Goal: Check status: Check status

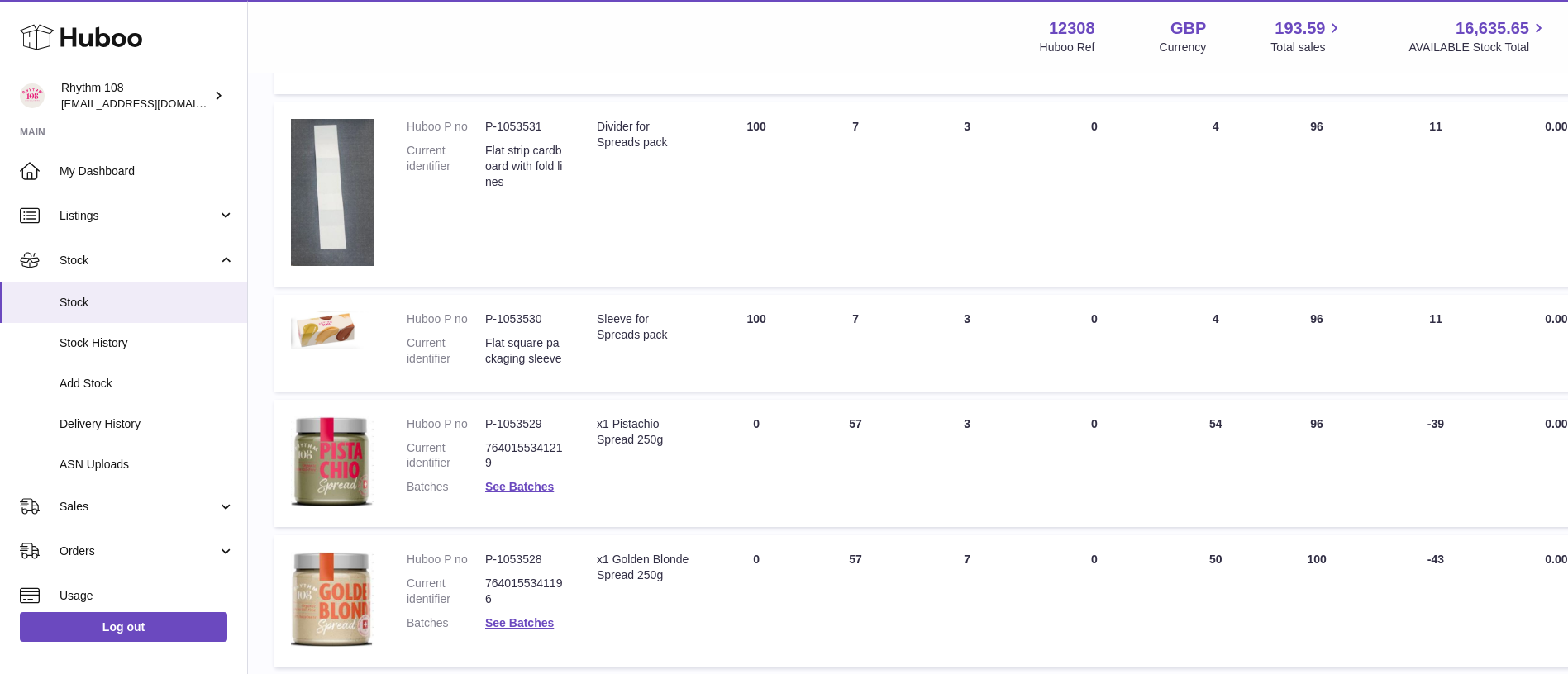
click at [876, 42] on div "Menu Huboo 12308 Huboo Ref GBP Currency 193.59 Total sales 16,635.65 AVAILABLE …" at bounding box center [908, 36] width 1280 height 38
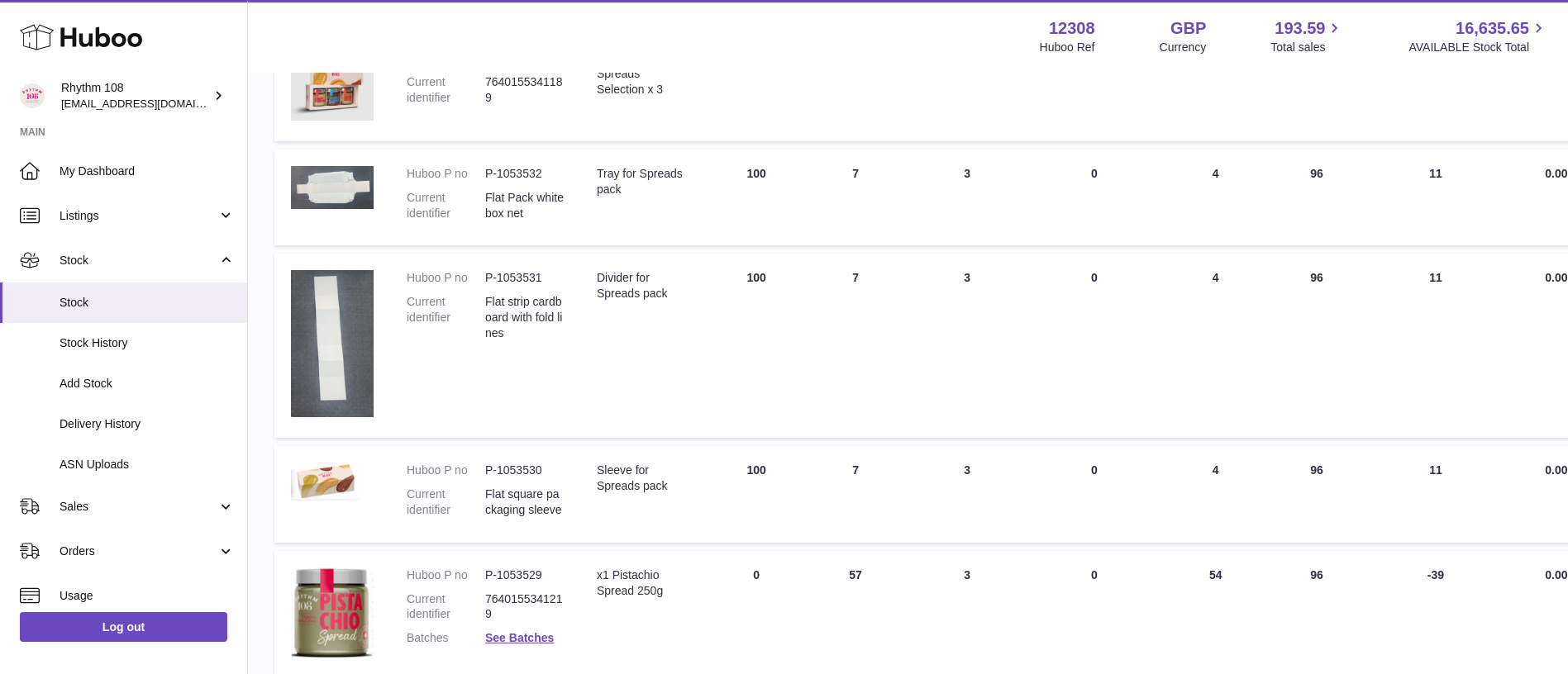
scroll to position [868, 0]
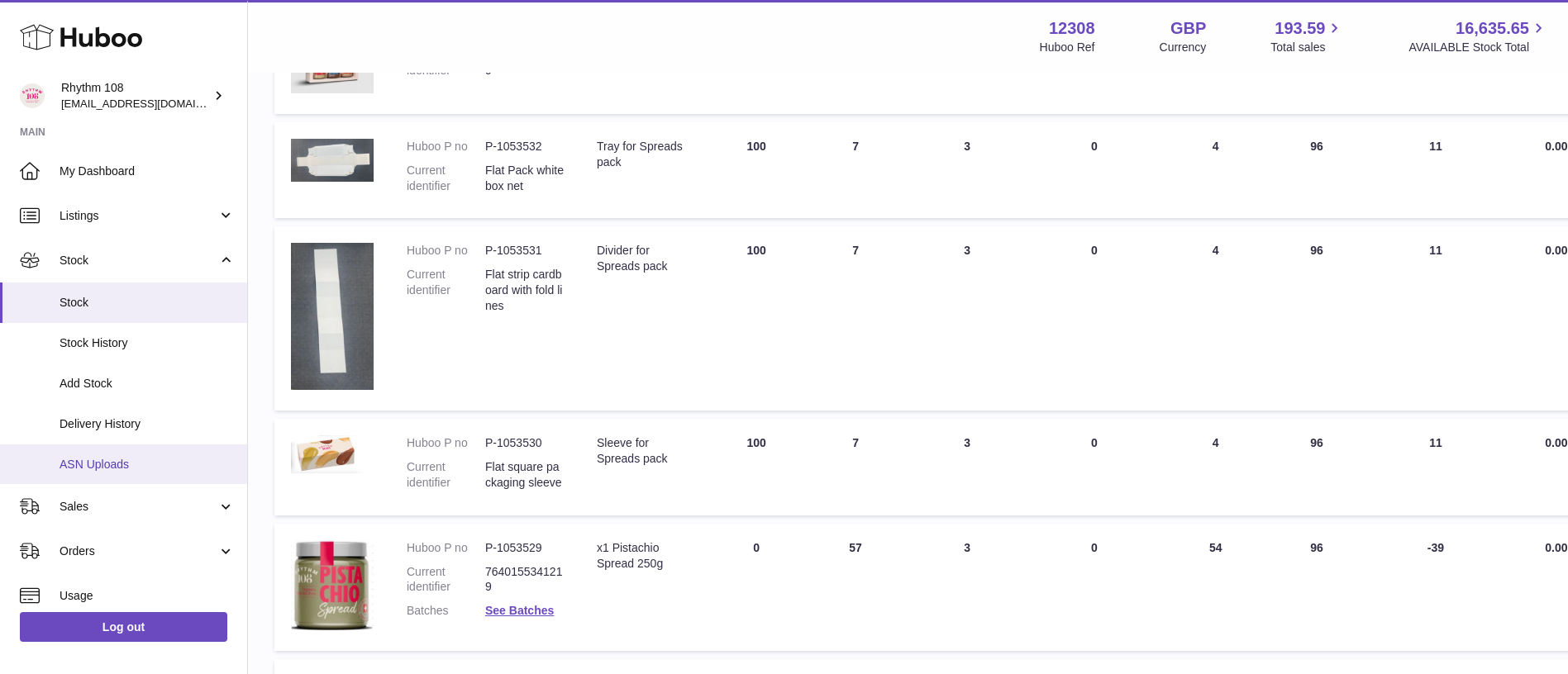
click at [141, 458] on span "ASN Uploads" at bounding box center [147, 464] width 175 height 16
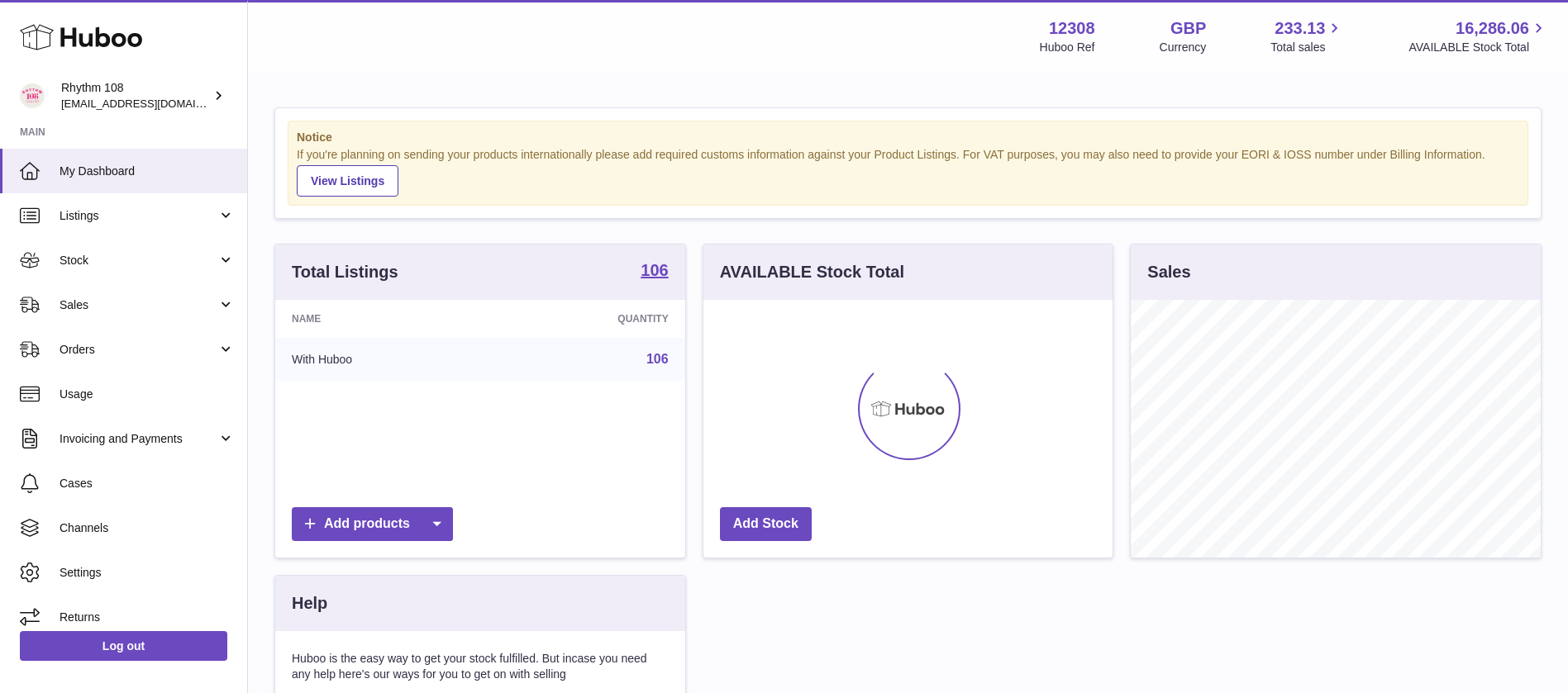
scroll to position [258, 409]
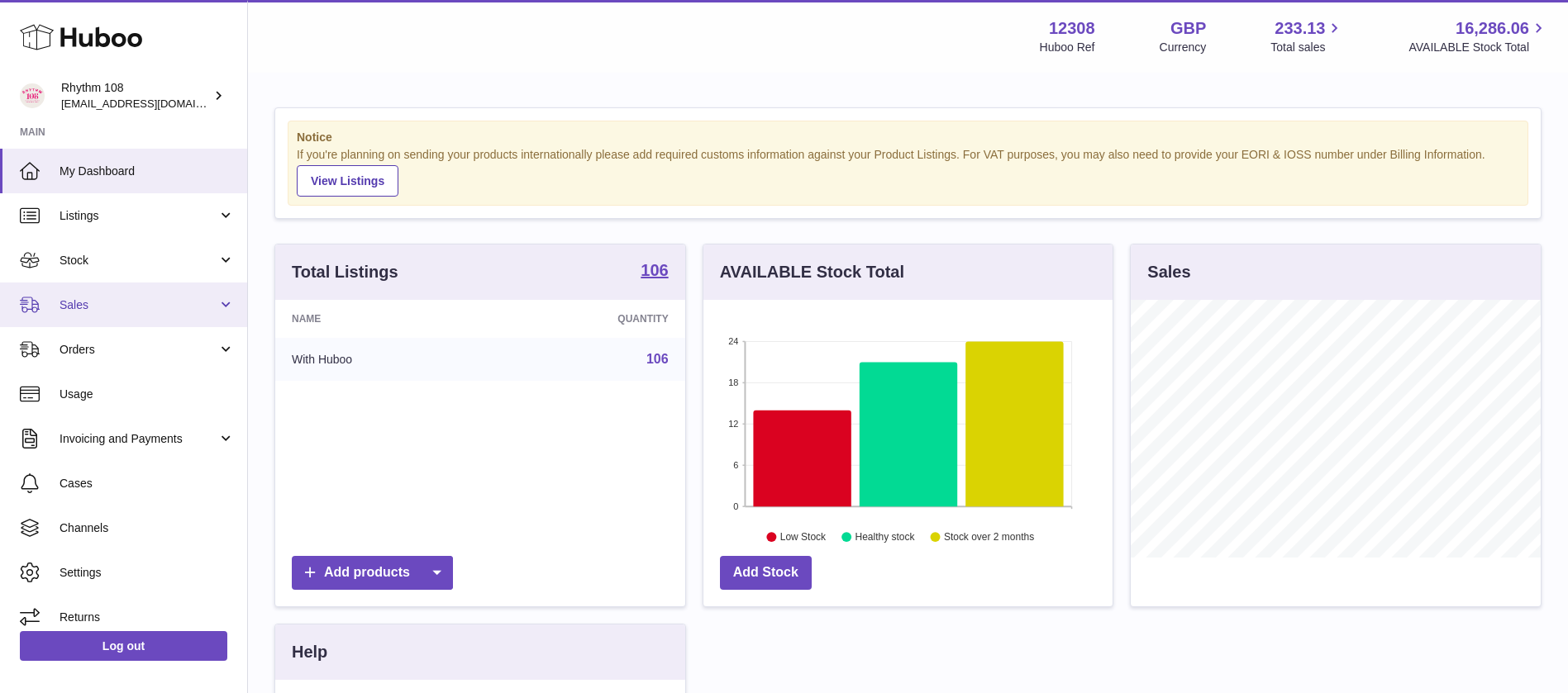
click at [90, 312] on span "Sales" at bounding box center [138, 305] width 158 height 16
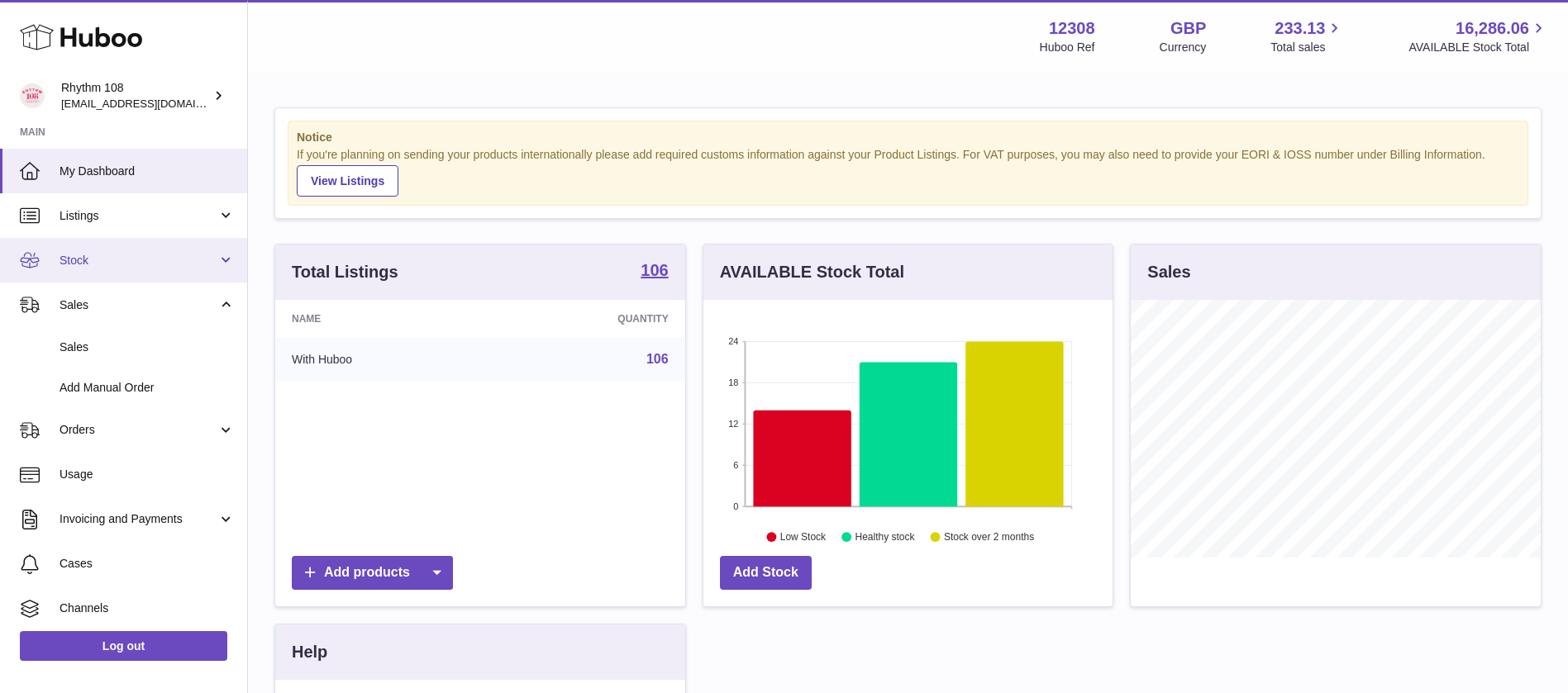
click at [88, 268] on link "Stock" at bounding box center [124, 260] width 247 height 45
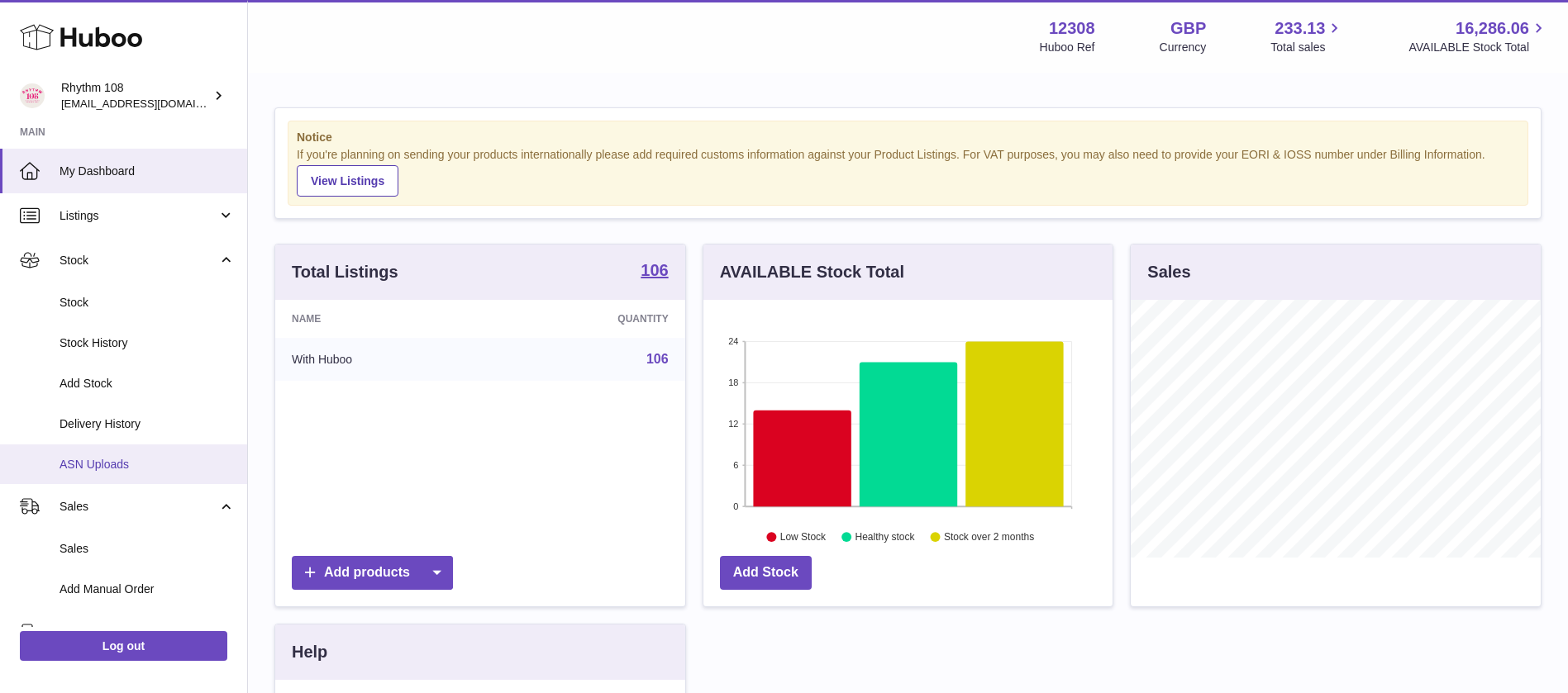
click at [128, 467] on span "ASN Uploads" at bounding box center [147, 464] width 175 height 16
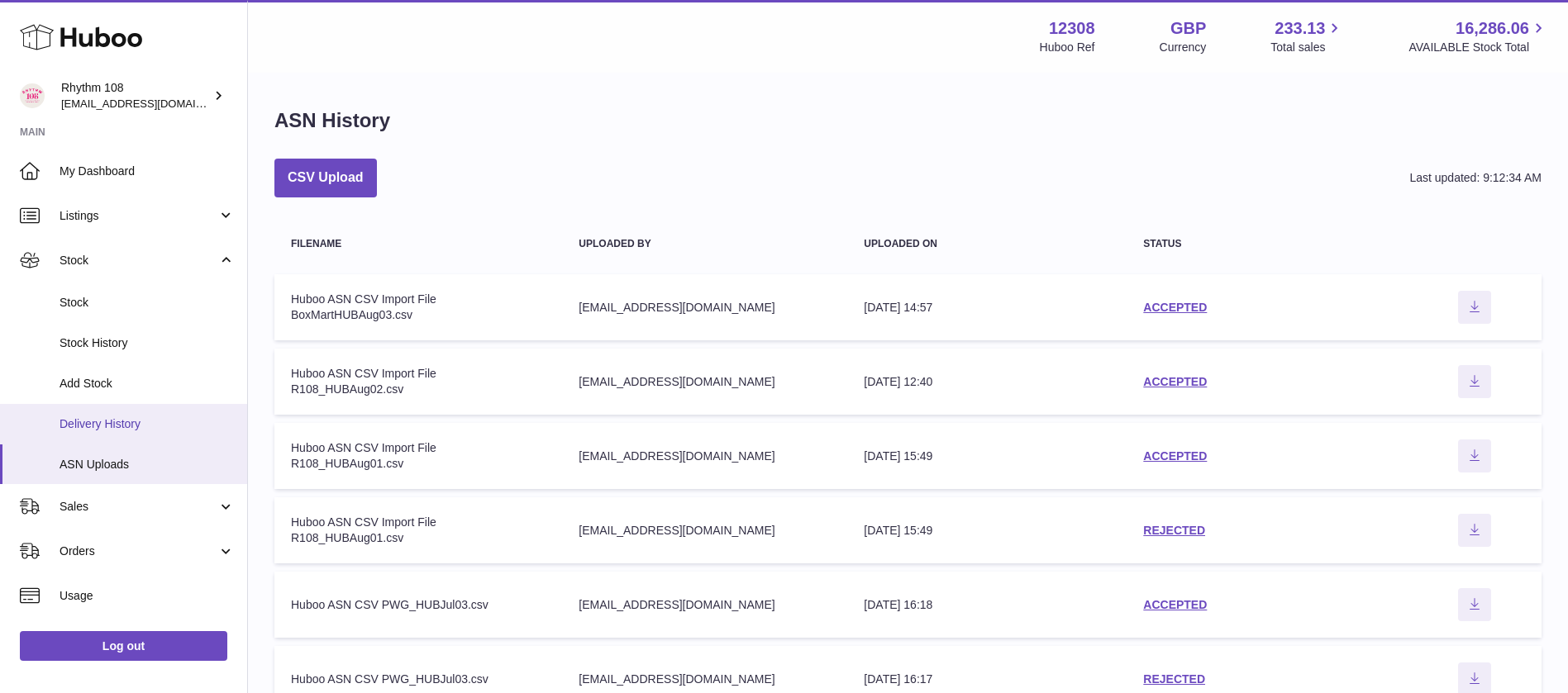
click at [160, 423] on span "Delivery History" at bounding box center [147, 424] width 175 height 16
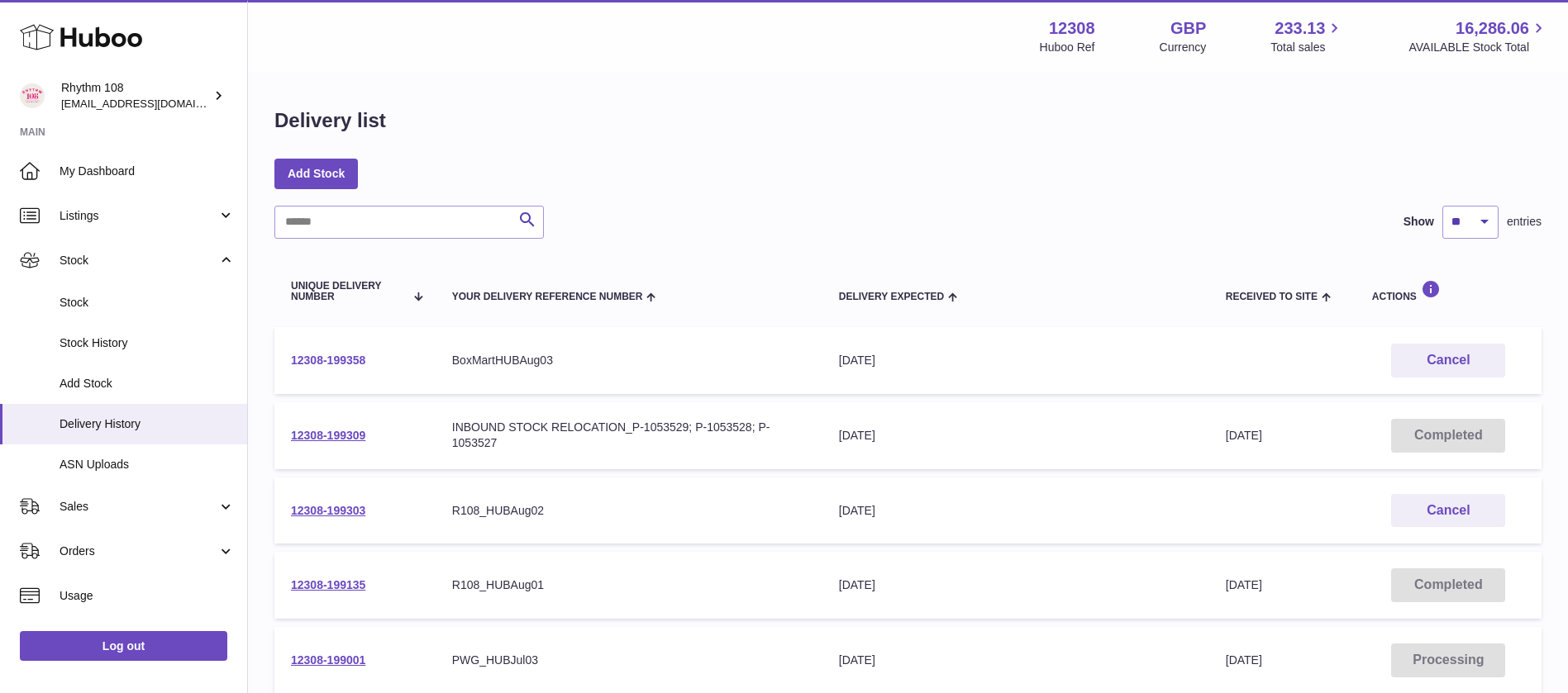
click at [362, 361] on link "12308-199358" at bounding box center [328, 361] width 75 height 13
click at [354, 511] on link "12308-199303" at bounding box center [328, 511] width 75 height 13
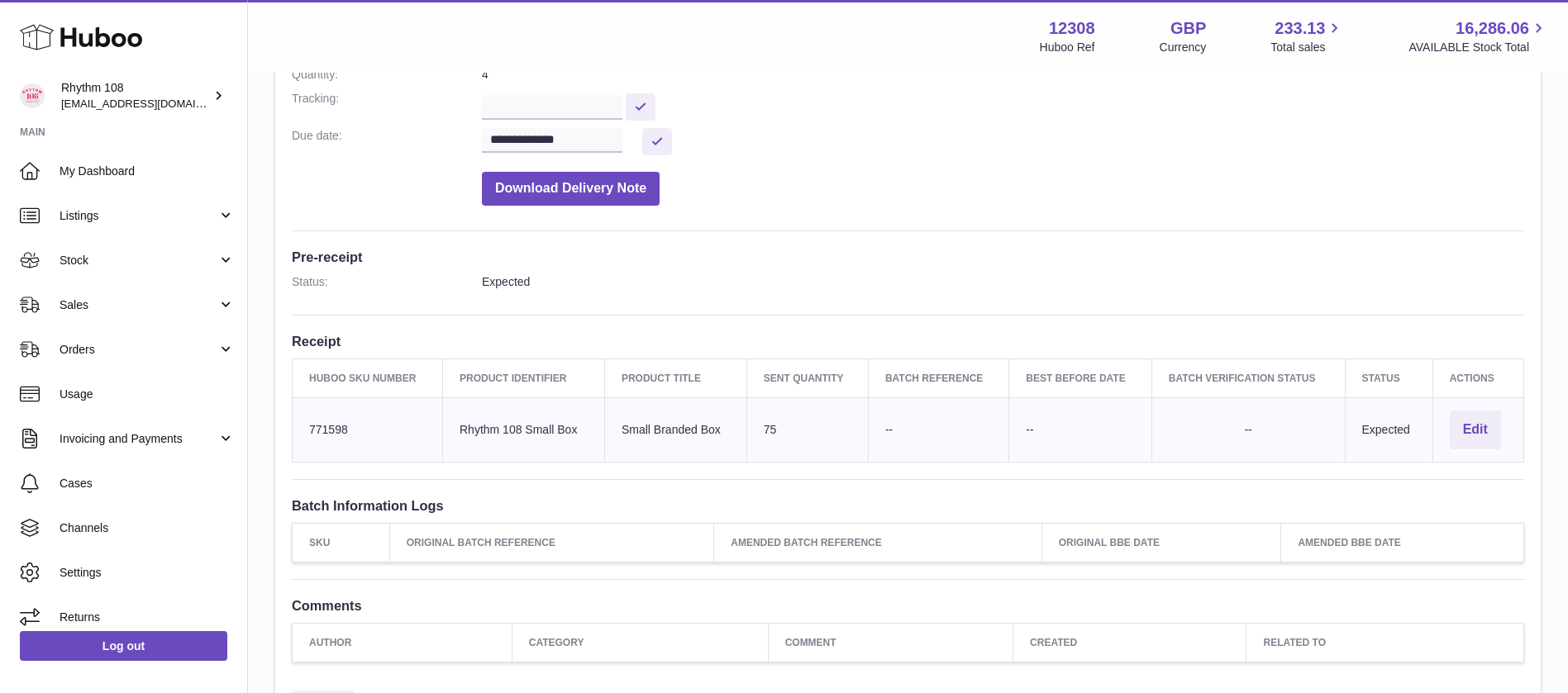
scroll to position [460, 0]
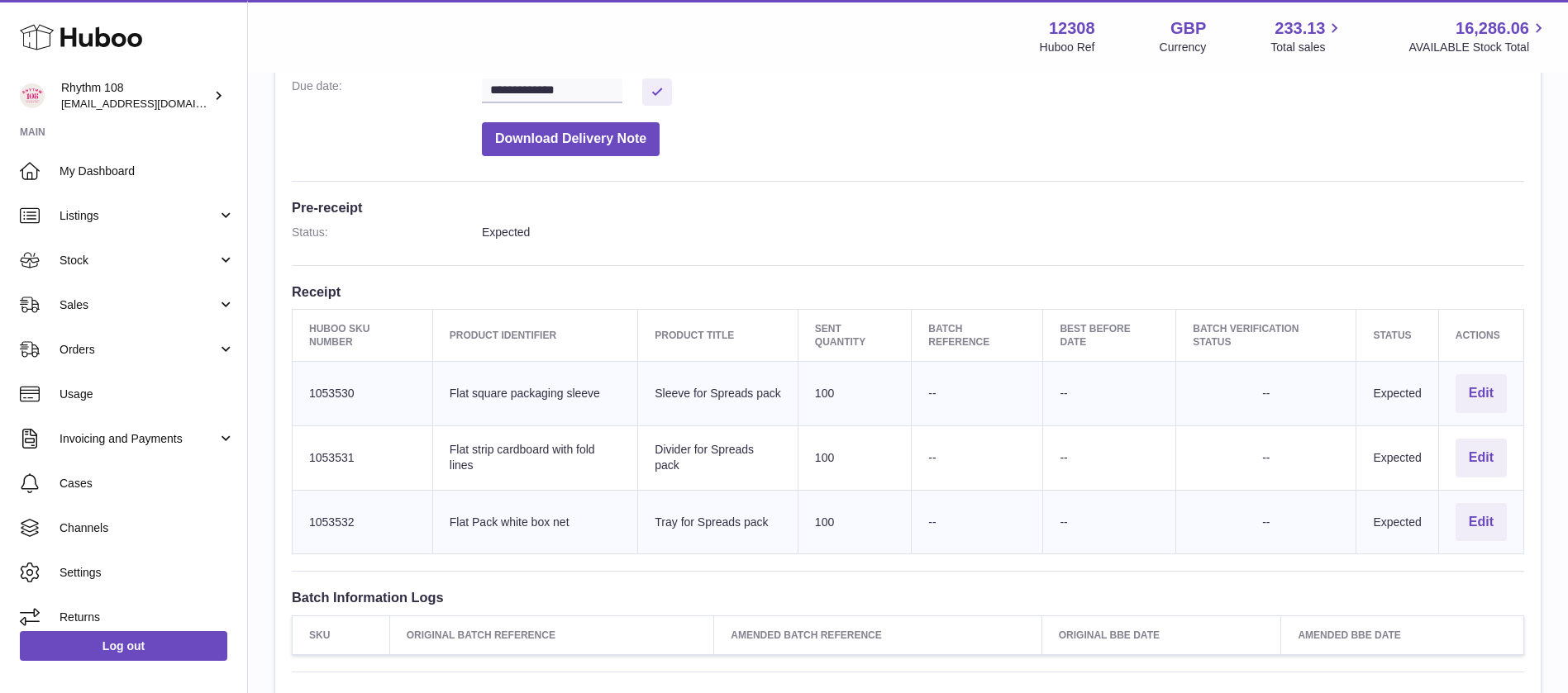
scroll to position [372, 0]
